Goal: Find specific page/section: Find specific page/section

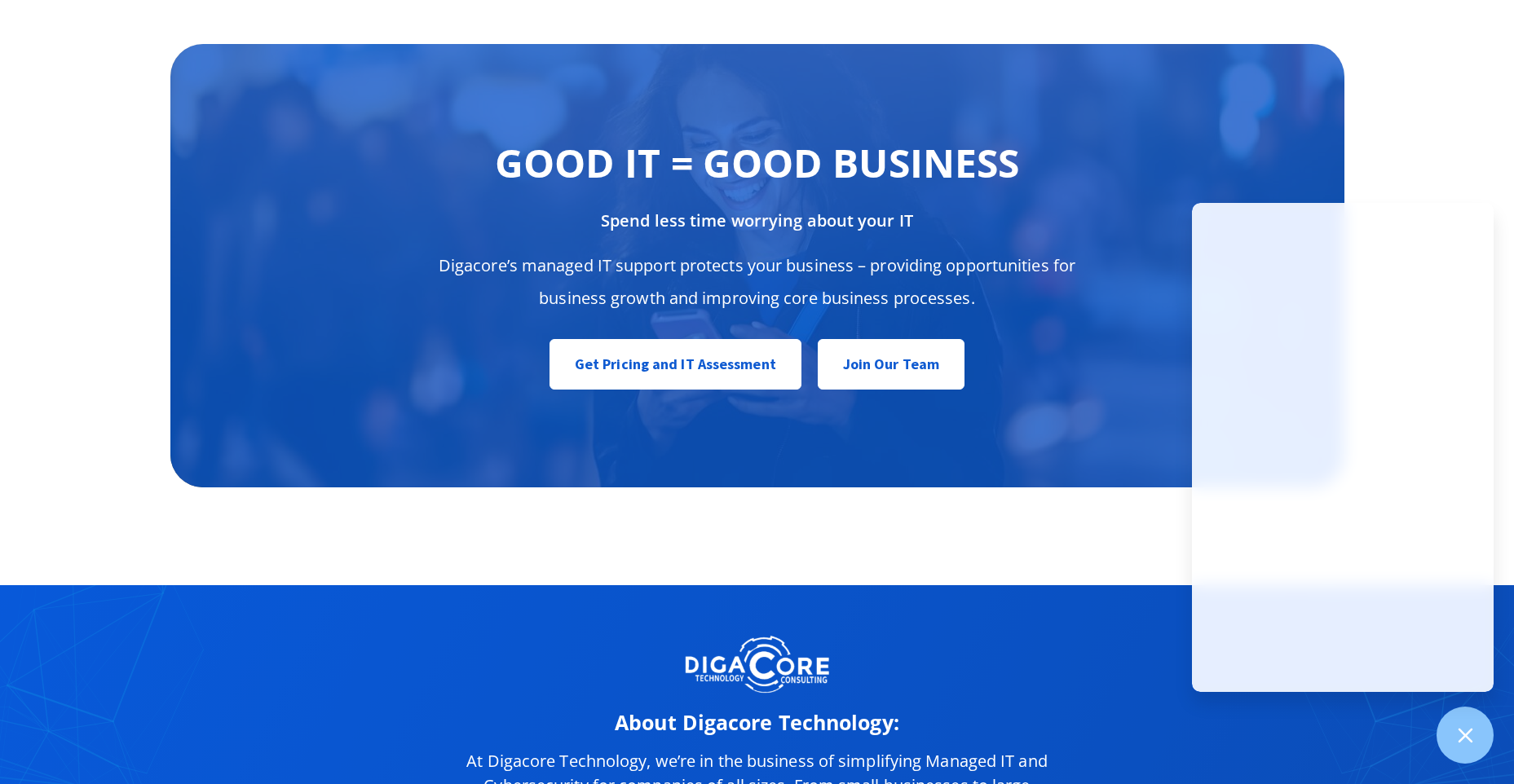
scroll to position [8136, 0]
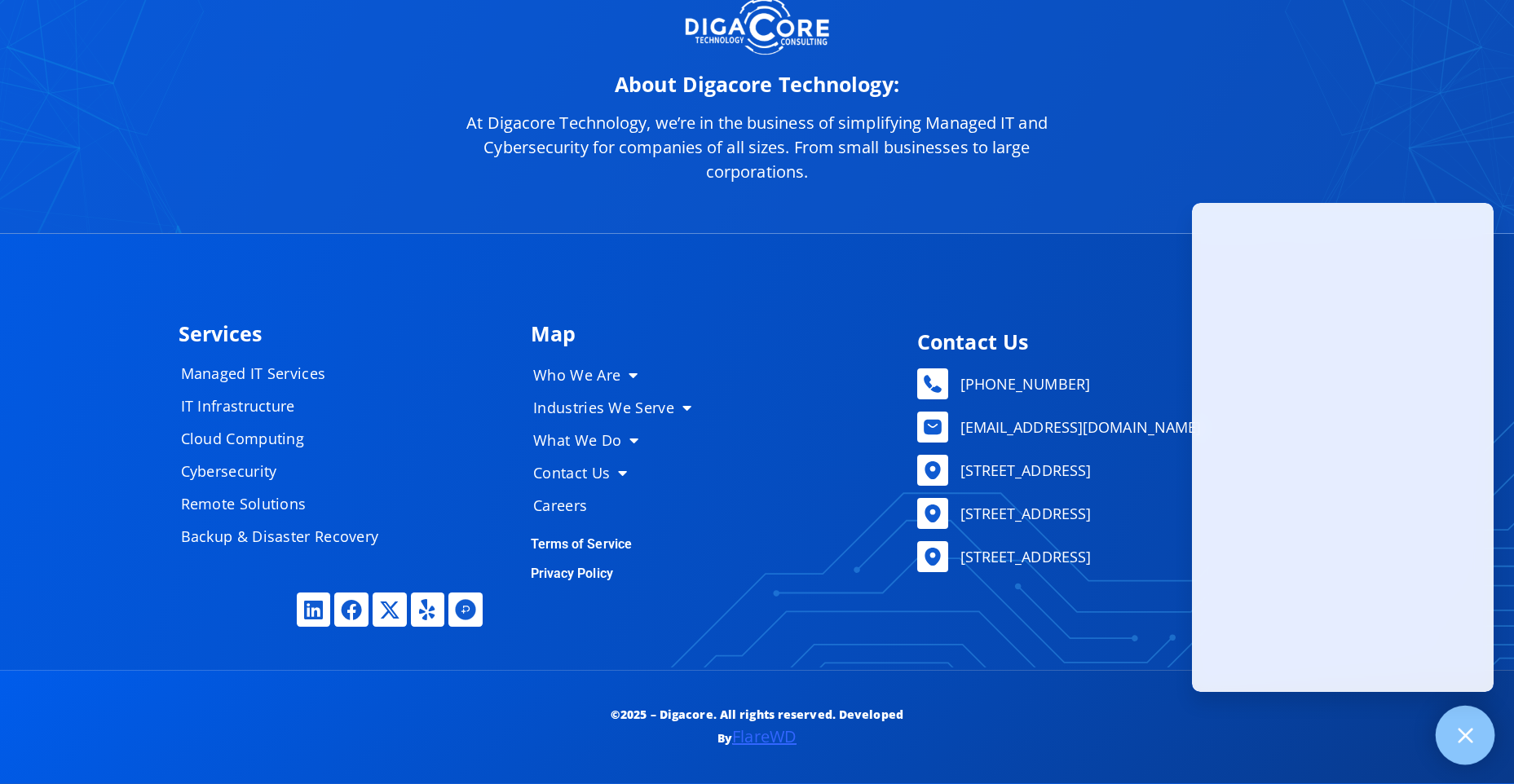
click at [1481, 741] on div at bounding box center [1465, 736] width 59 height 59
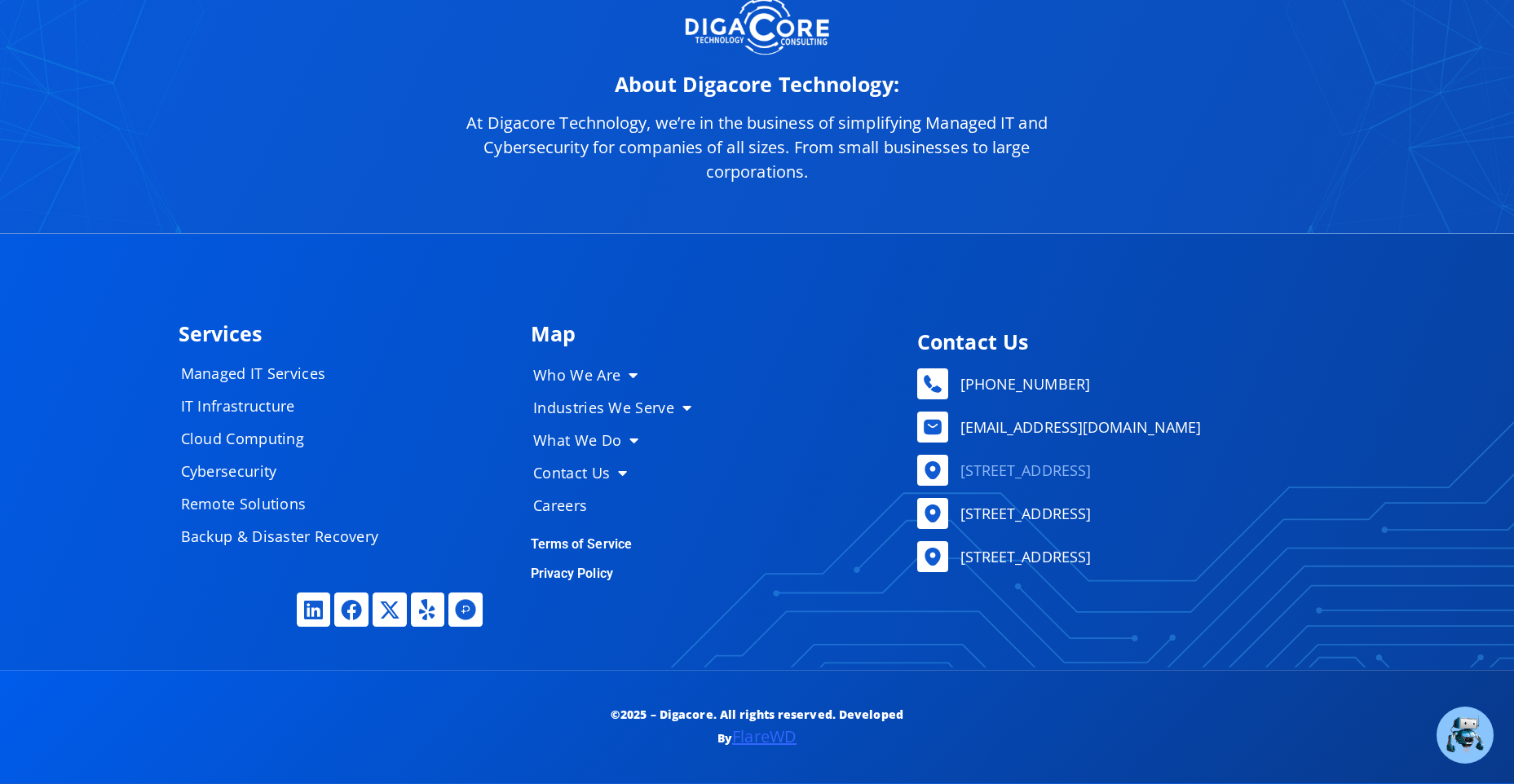
click at [1011, 467] on span "[STREET_ADDRESS]" at bounding box center [1024, 470] width 135 height 25
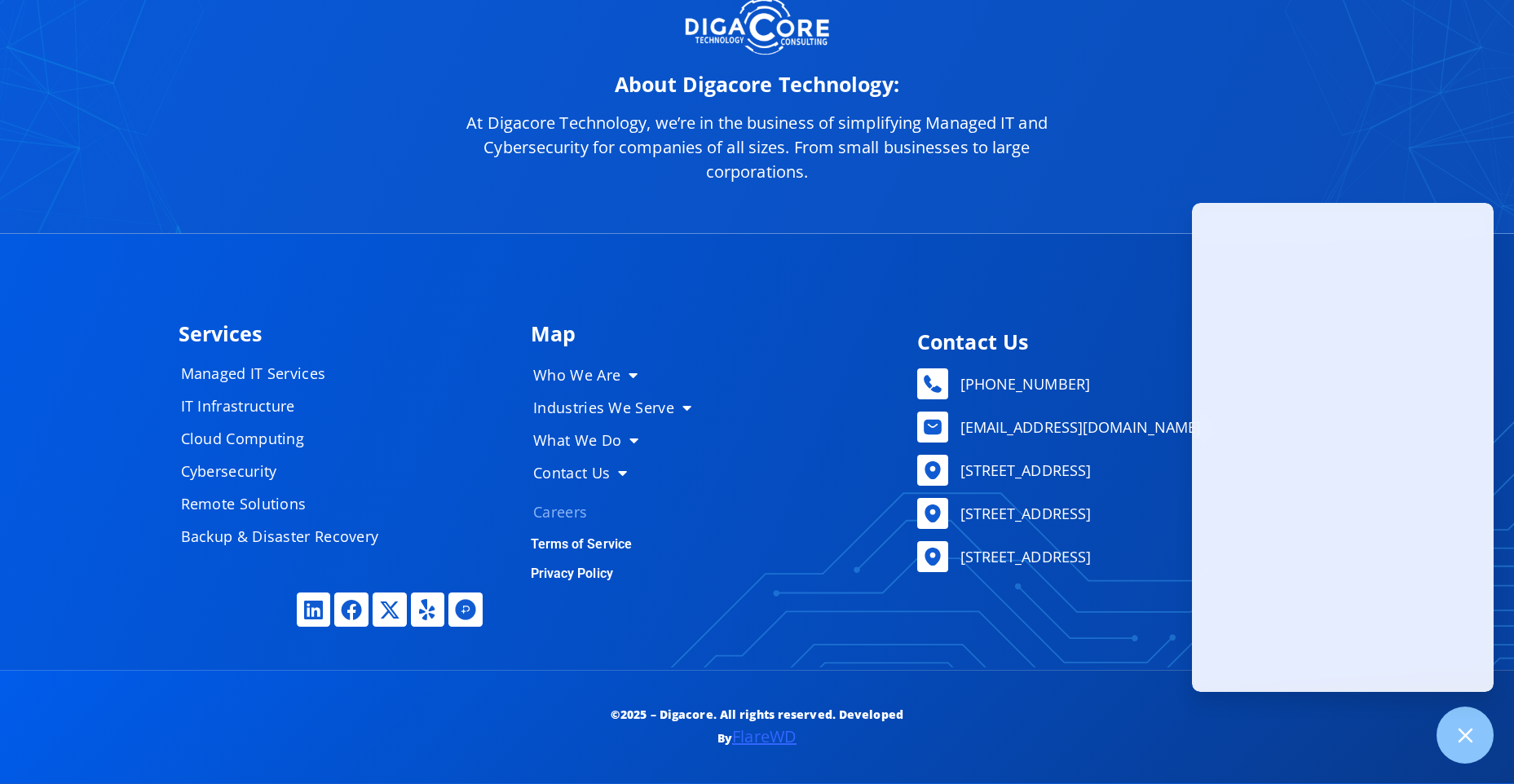
click at [561, 507] on link "Careers" at bounding box center [618, 511] width 204 height 33
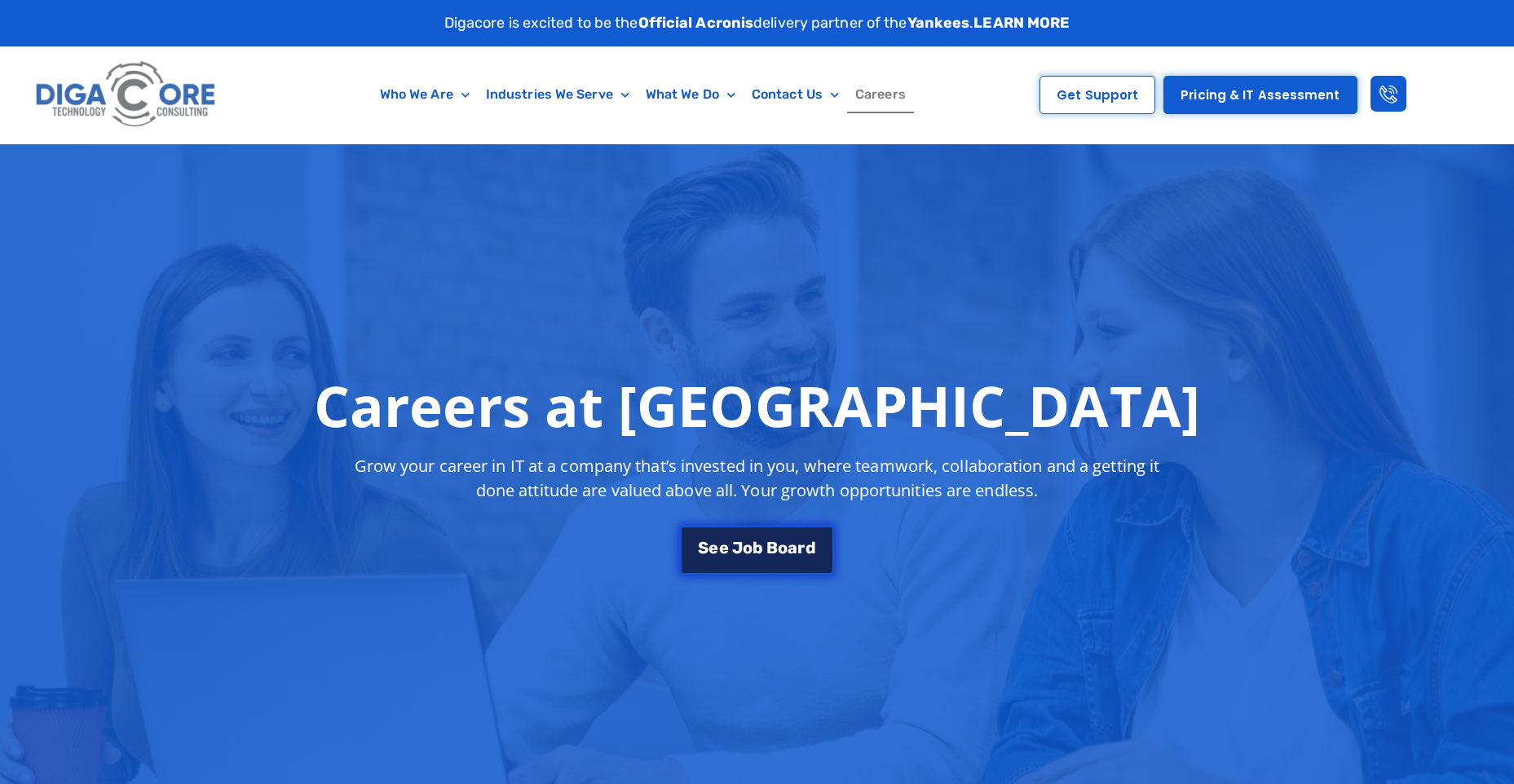
click at [756, 535] on link "S e e J o b B o a r d" at bounding box center [756, 550] width 153 height 49
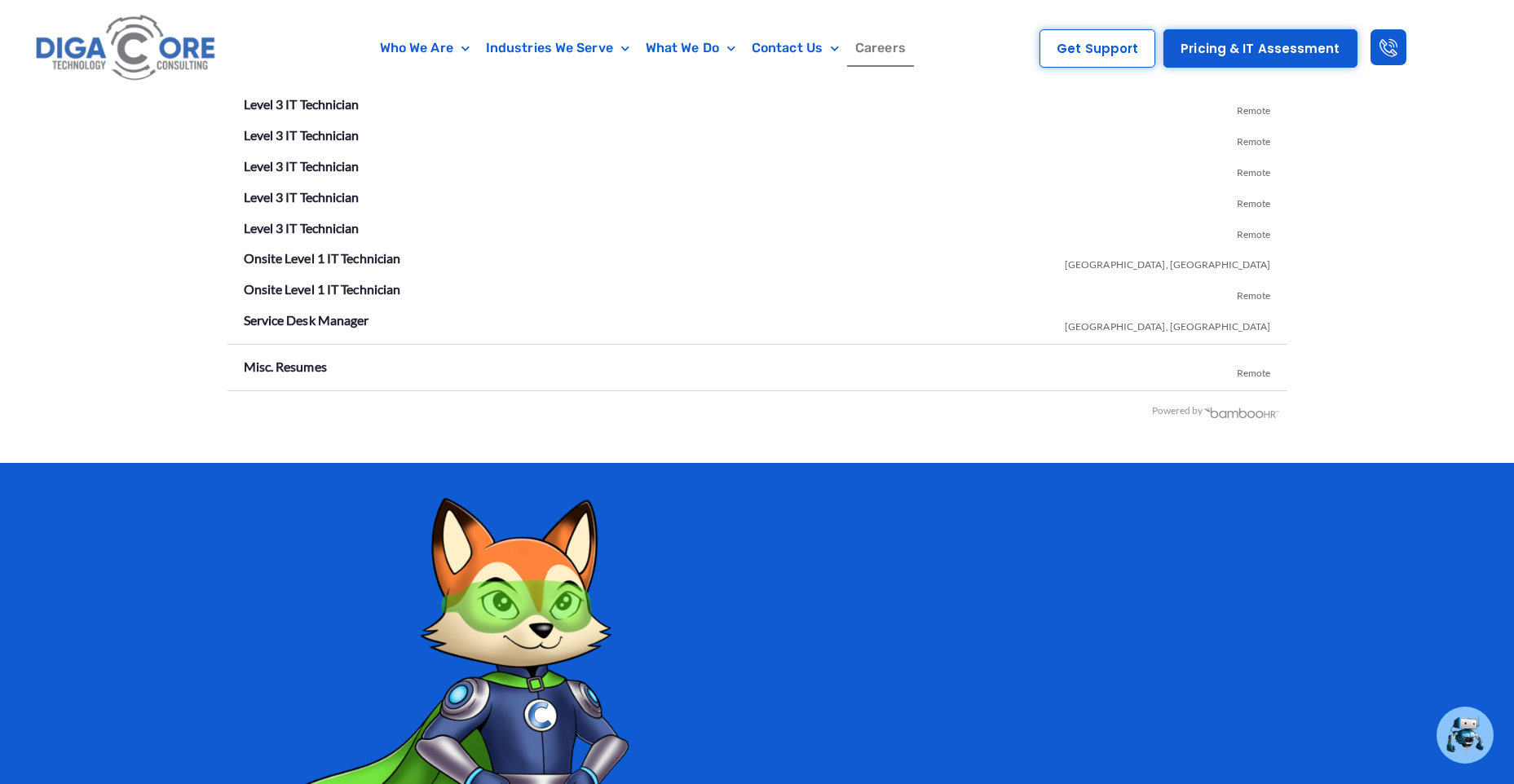
scroll to position [3031, 0]
